Goal: Task Accomplishment & Management: Use online tool/utility

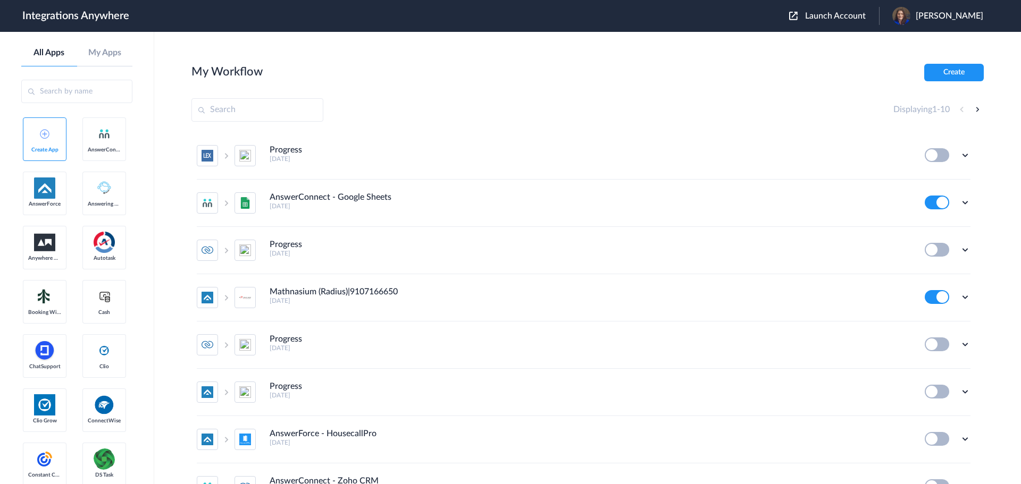
click at [840, 14] on span "Launch Account" at bounding box center [835, 16] width 61 height 9
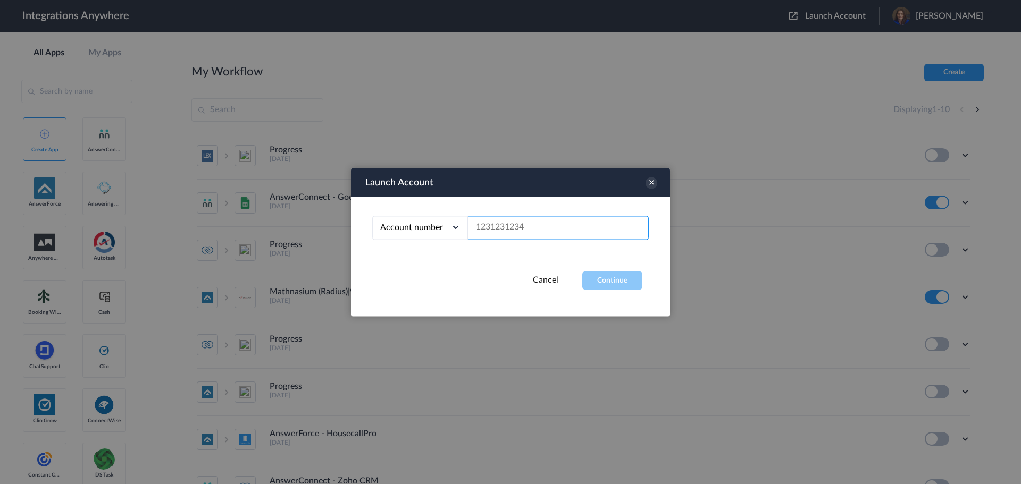
paste input "9106612445"
type input "9106612445"
click at [628, 278] on button "Continue" at bounding box center [612, 280] width 60 height 19
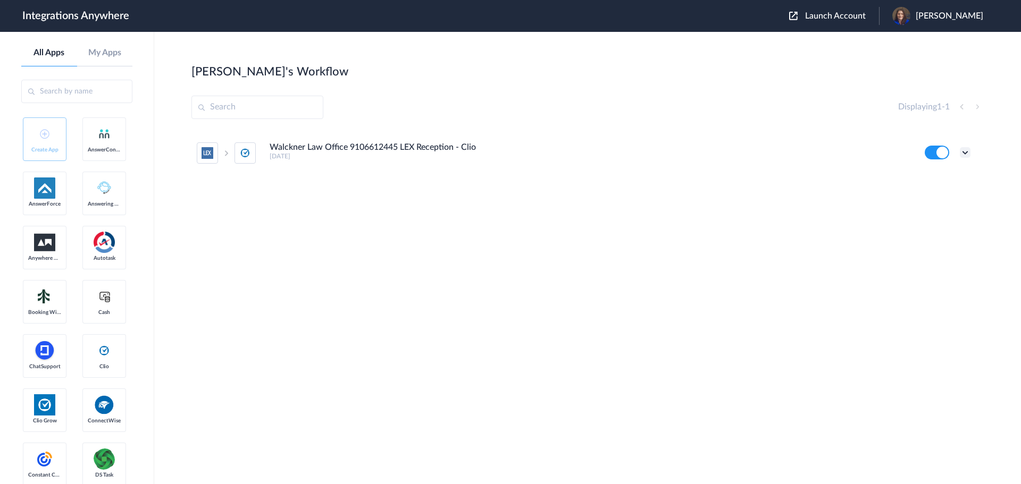
click at [966, 155] on icon at bounding box center [965, 152] width 11 height 11
click at [942, 177] on li "Edit" at bounding box center [935, 178] width 69 height 20
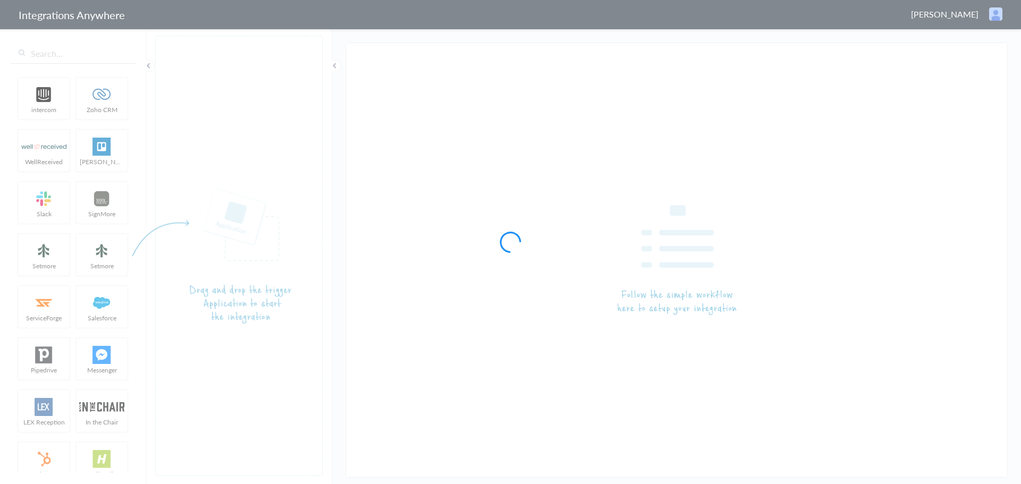
type input "Walckner Law Office 9106612445 LEX Reception - Clio"
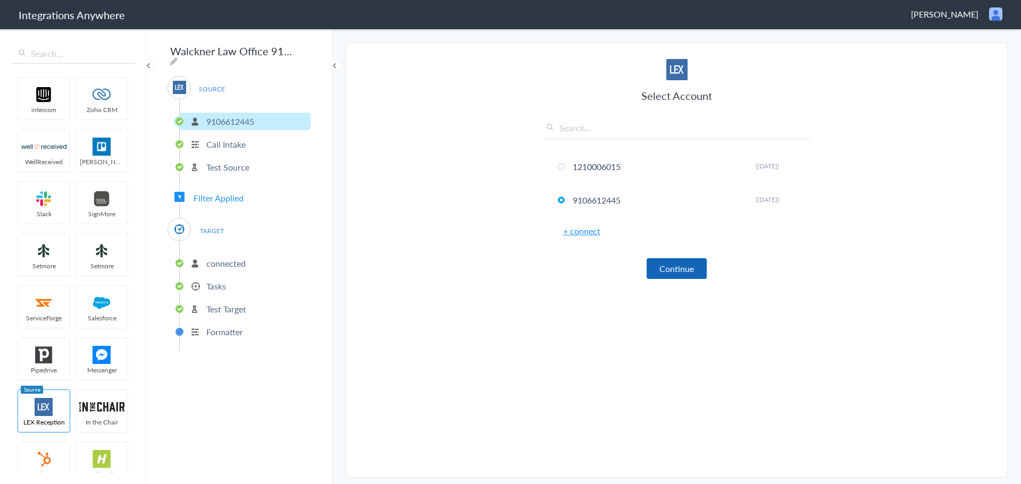
click at [669, 273] on button "Continue" at bounding box center [677, 268] width 60 height 21
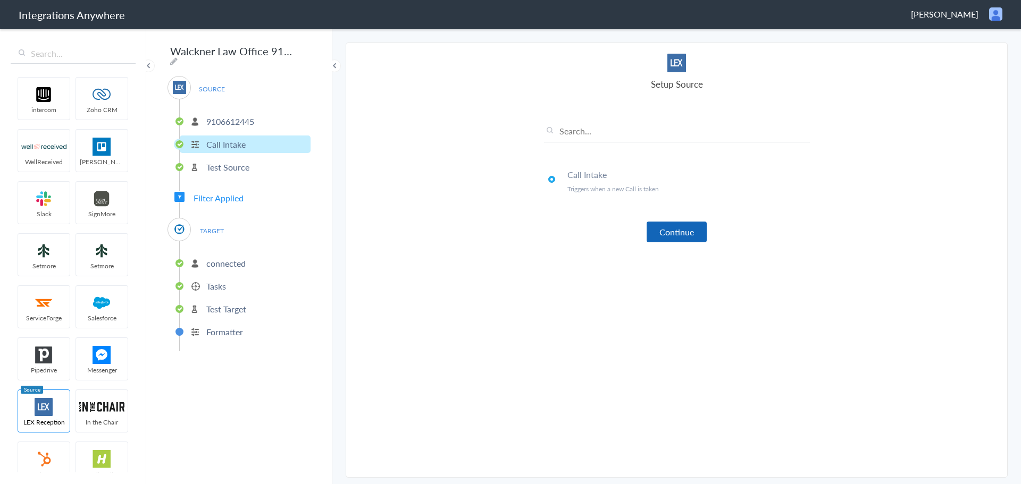
click at [674, 235] on button "Continue" at bounding box center [677, 232] width 60 height 21
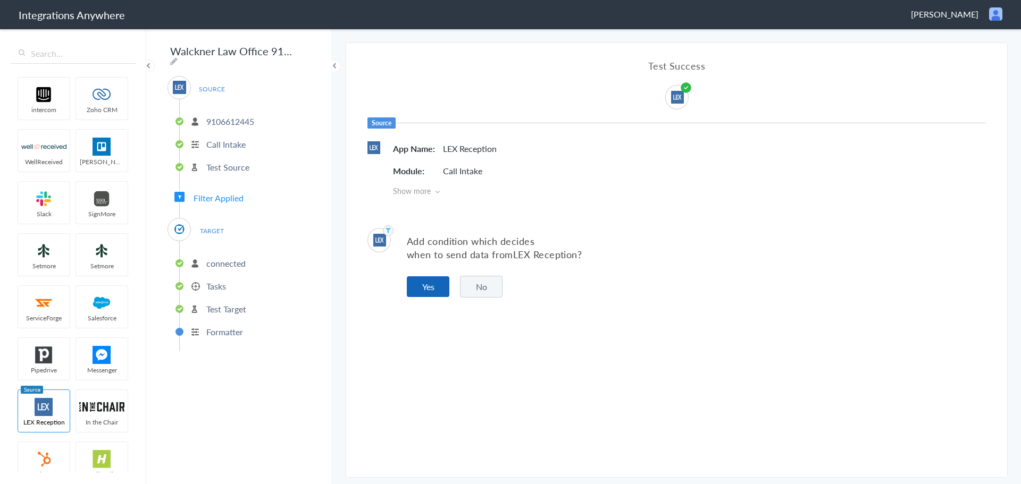
click at [416, 285] on button "Yes" at bounding box center [428, 287] width 43 height 21
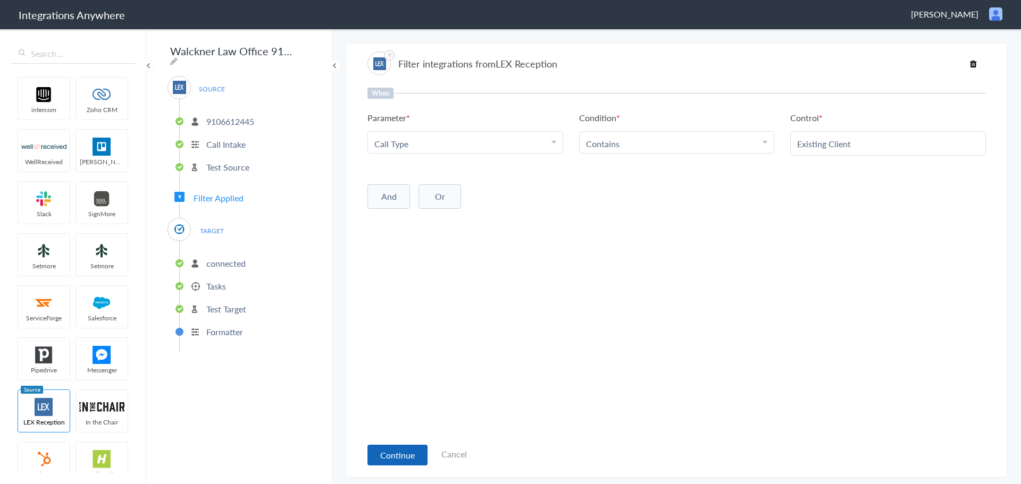
click at [396, 453] on button "Continue" at bounding box center [397, 455] width 60 height 21
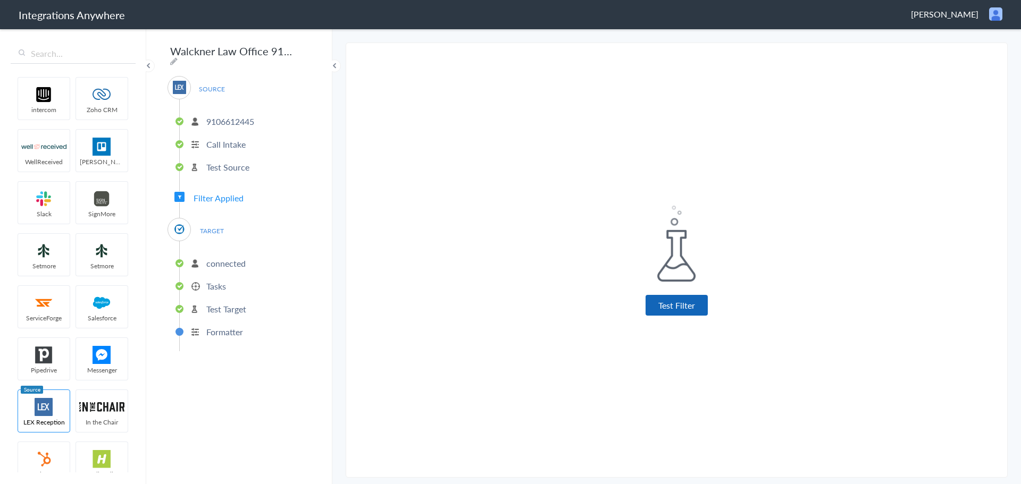
click at [682, 308] on button "Test Filter" at bounding box center [677, 305] width 62 height 21
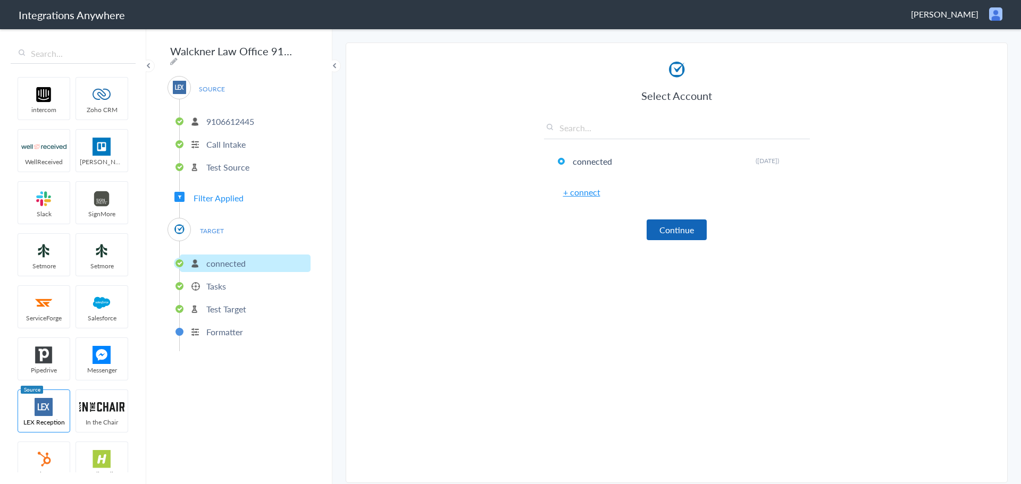
click at [692, 231] on button "Continue" at bounding box center [677, 230] width 60 height 21
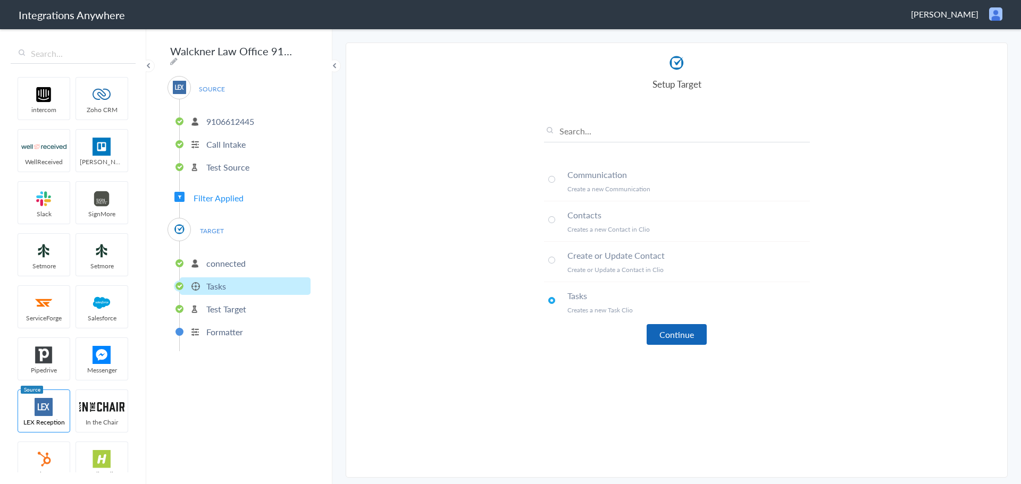
click at [671, 334] on button "Continue" at bounding box center [677, 334] width 60 height 21
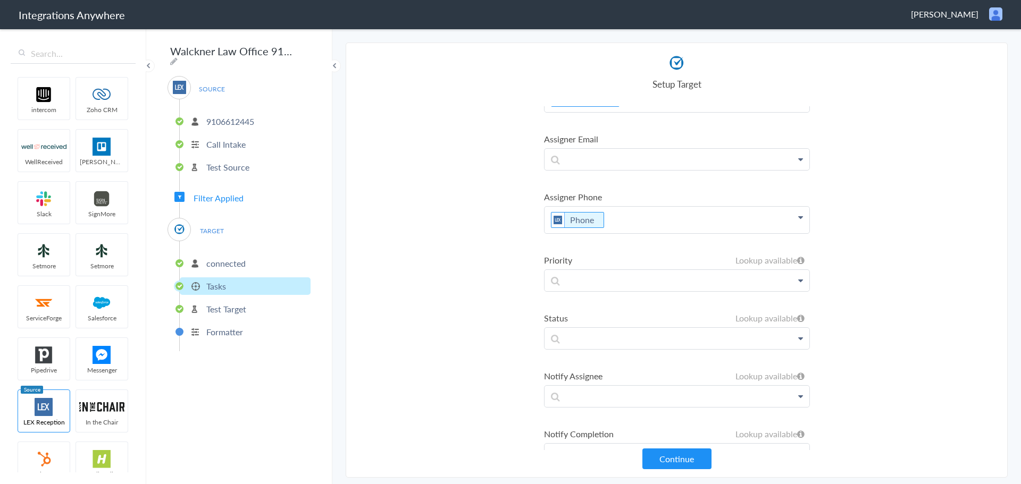
scroll to position [582, 0]
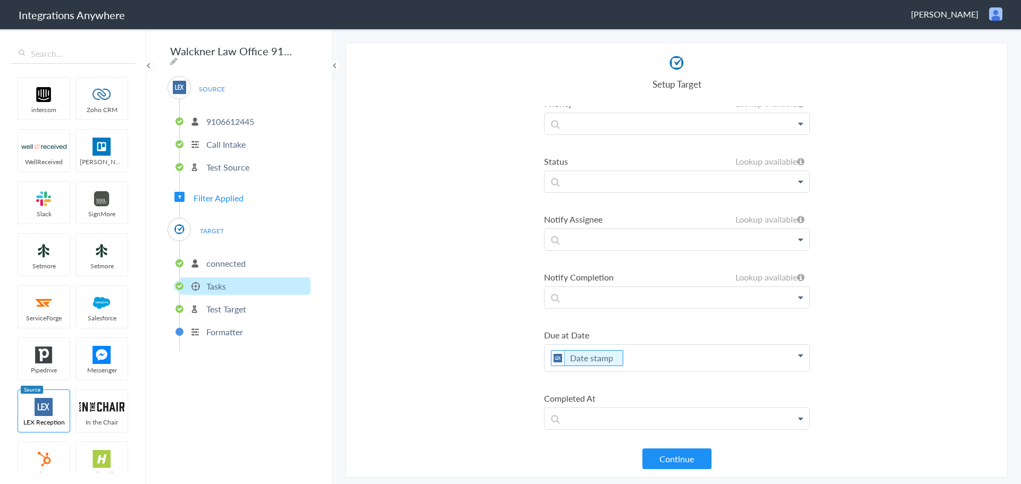
click at [689, 456] on button "Continue" at bounding box center [676, 459] width 69 height 21
